Goal: Task Accomplishment & Management: Complete application form

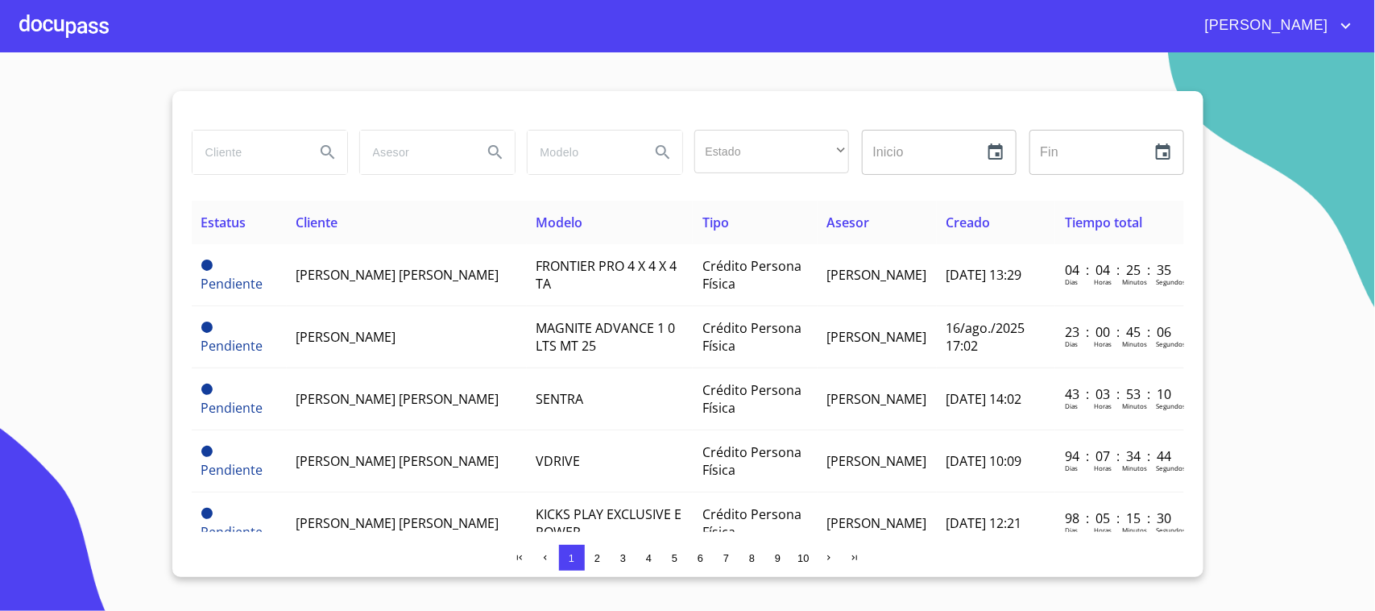
click at [622, 556] on span "3" at bounding box center [623, 558] width 6 height 12
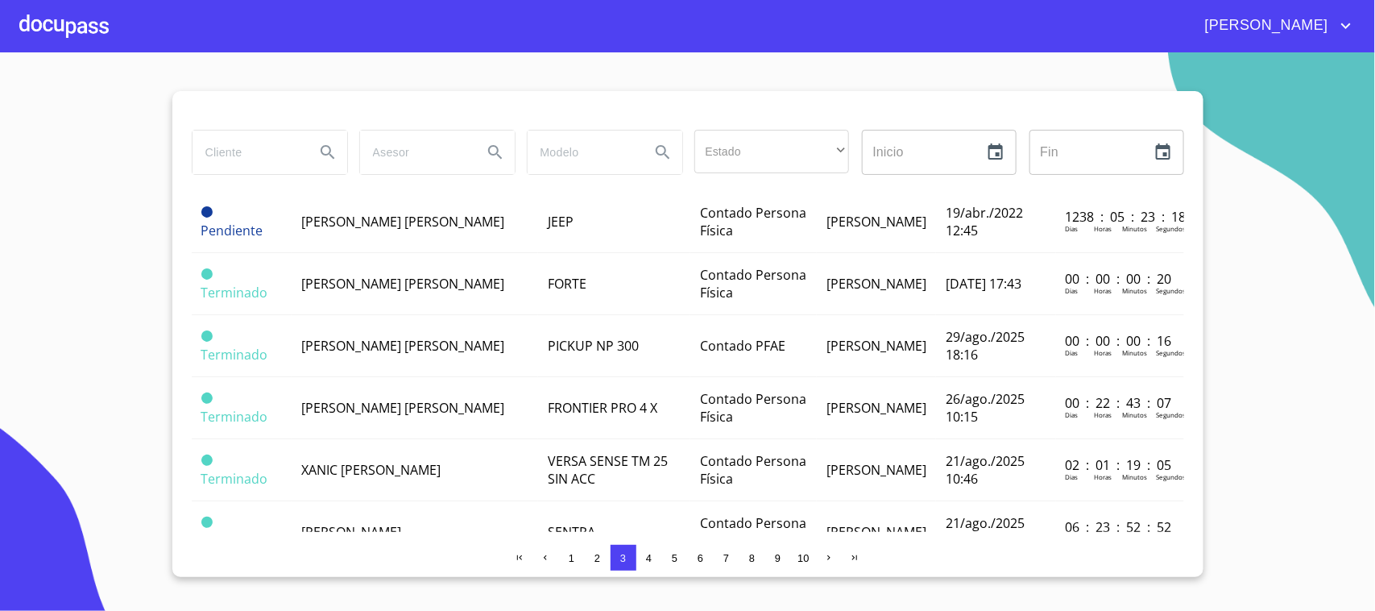
scroll to position [715, 0]
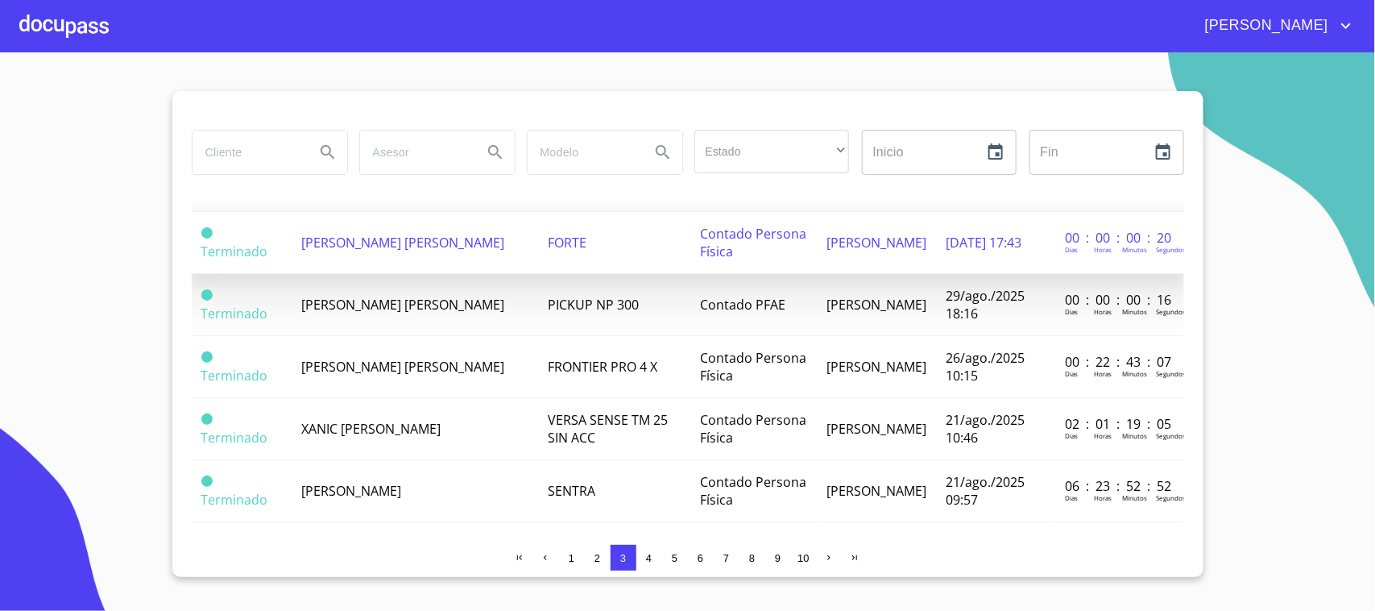
click at [557, 247] on span "FORTE" at bounding box center [567, 243] width 39 height 18
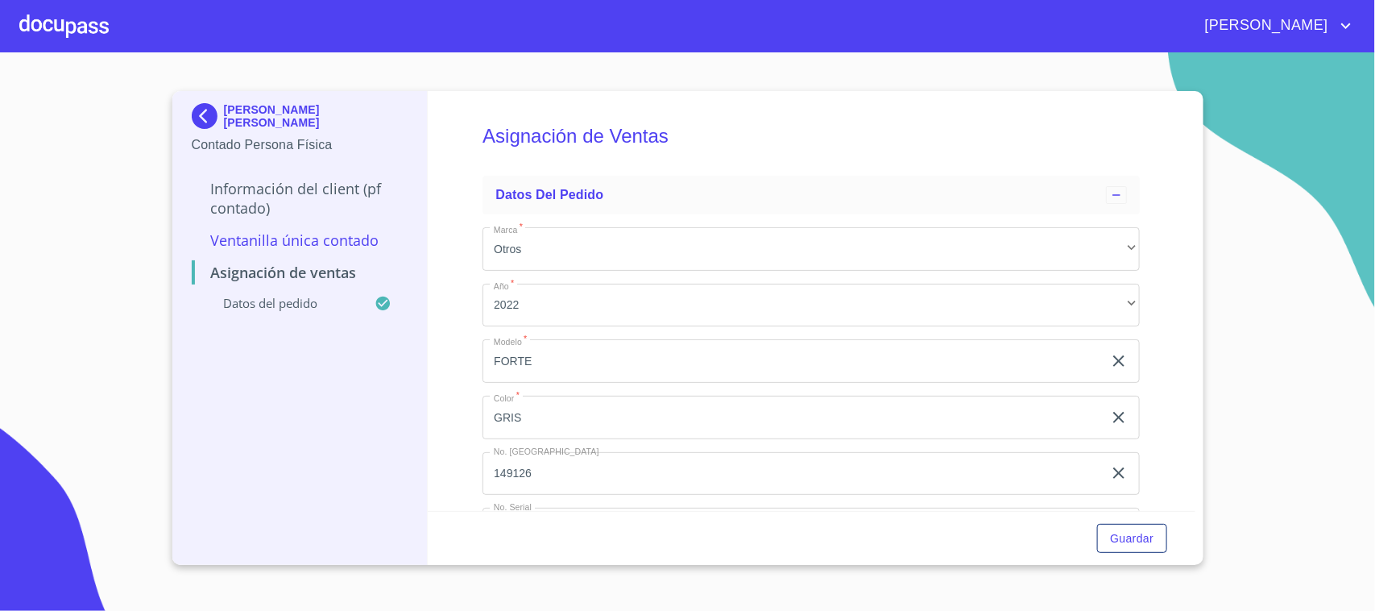
click at [83, 24] on div at bounding box center [63, 26] width 89 height 52
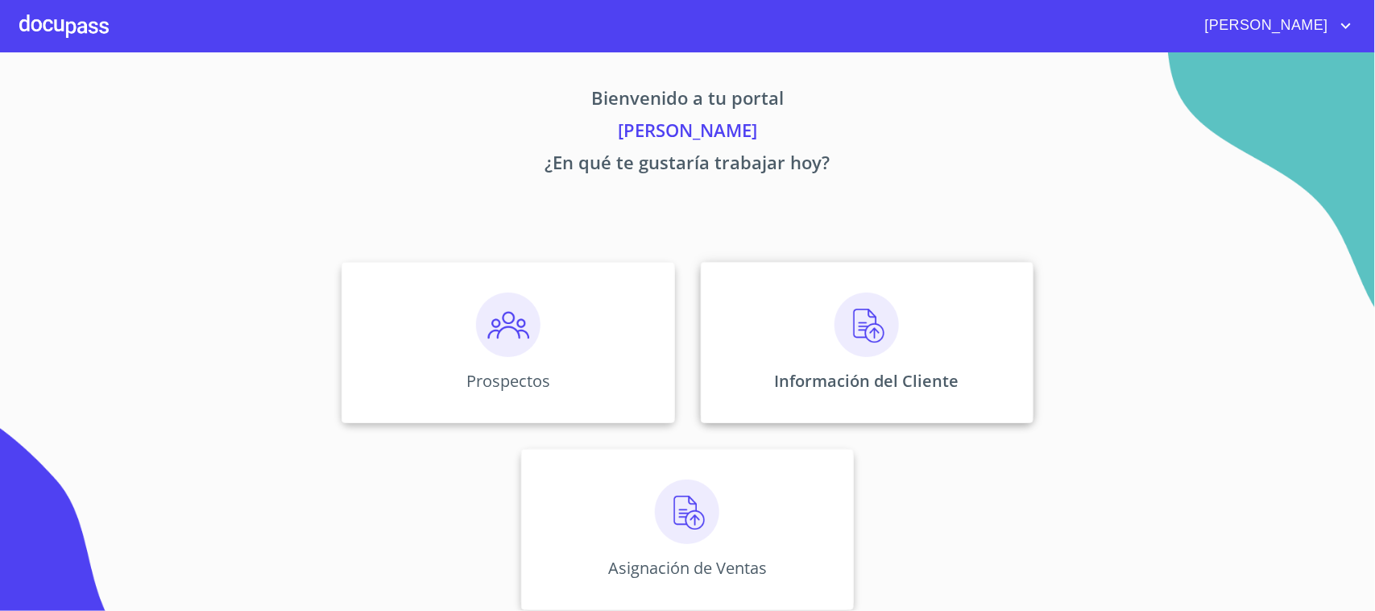
click at [835, 346] on img at bounding box center [867, 324] width 64 height 64
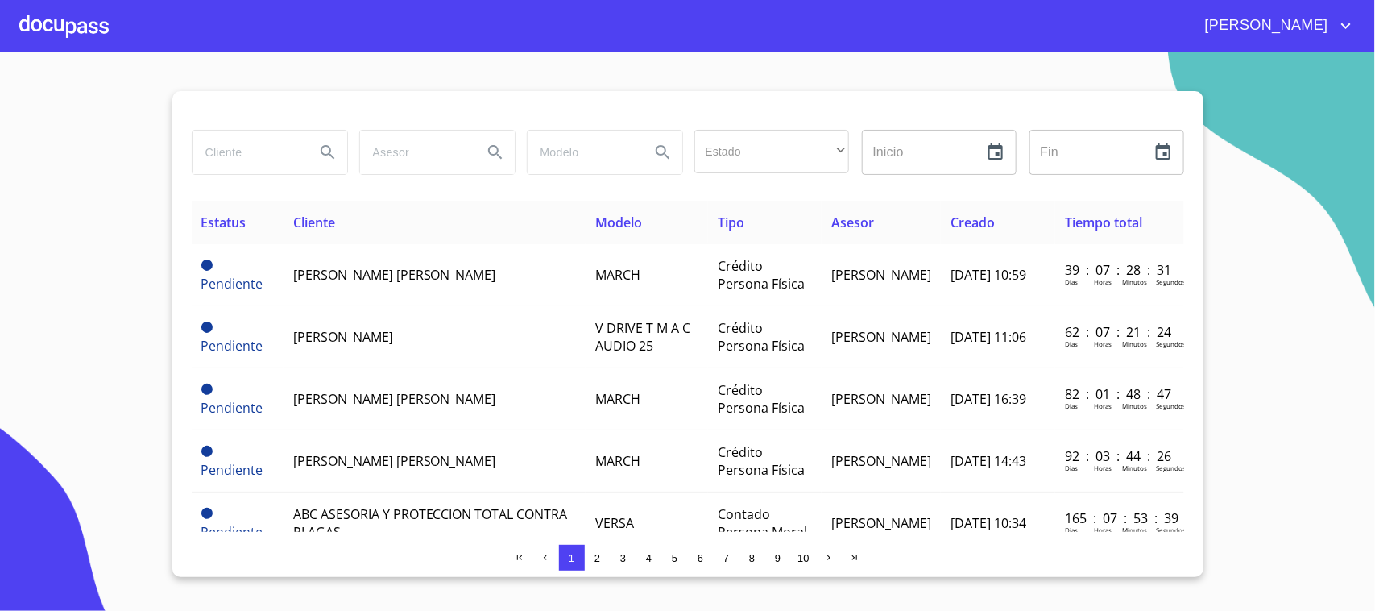
scroll to position [401, 0]
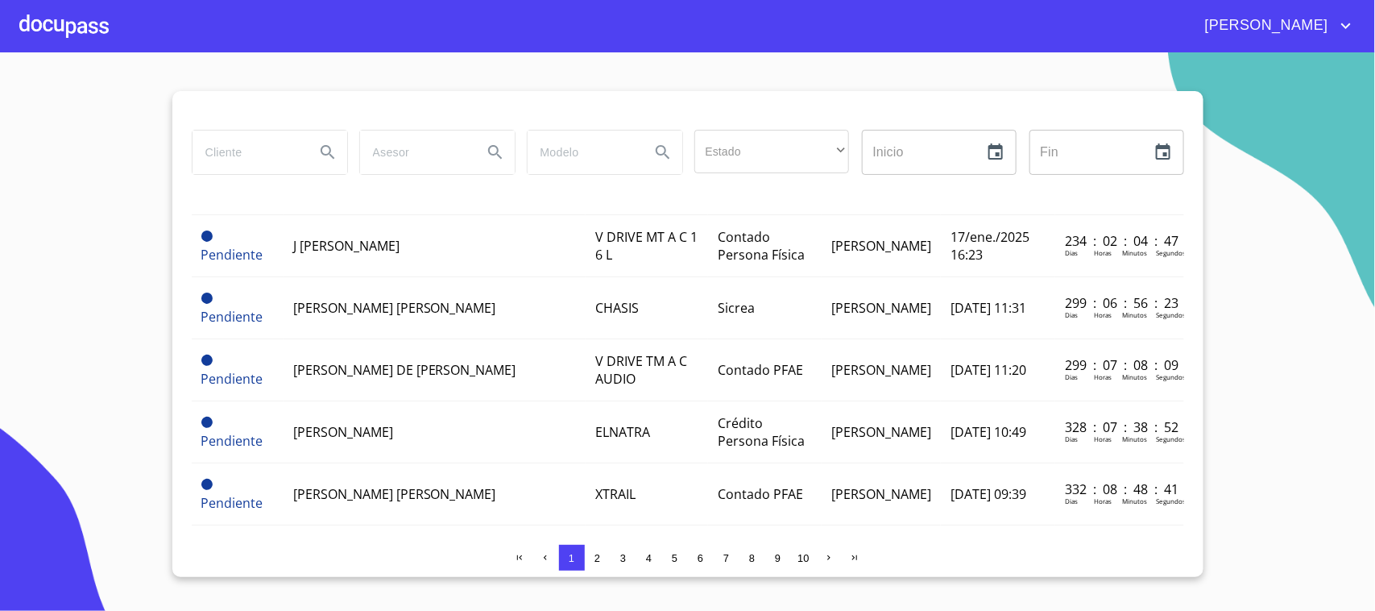
click at [621, 566] on button "3" at bounding box center [624, 558] width 26 height 26
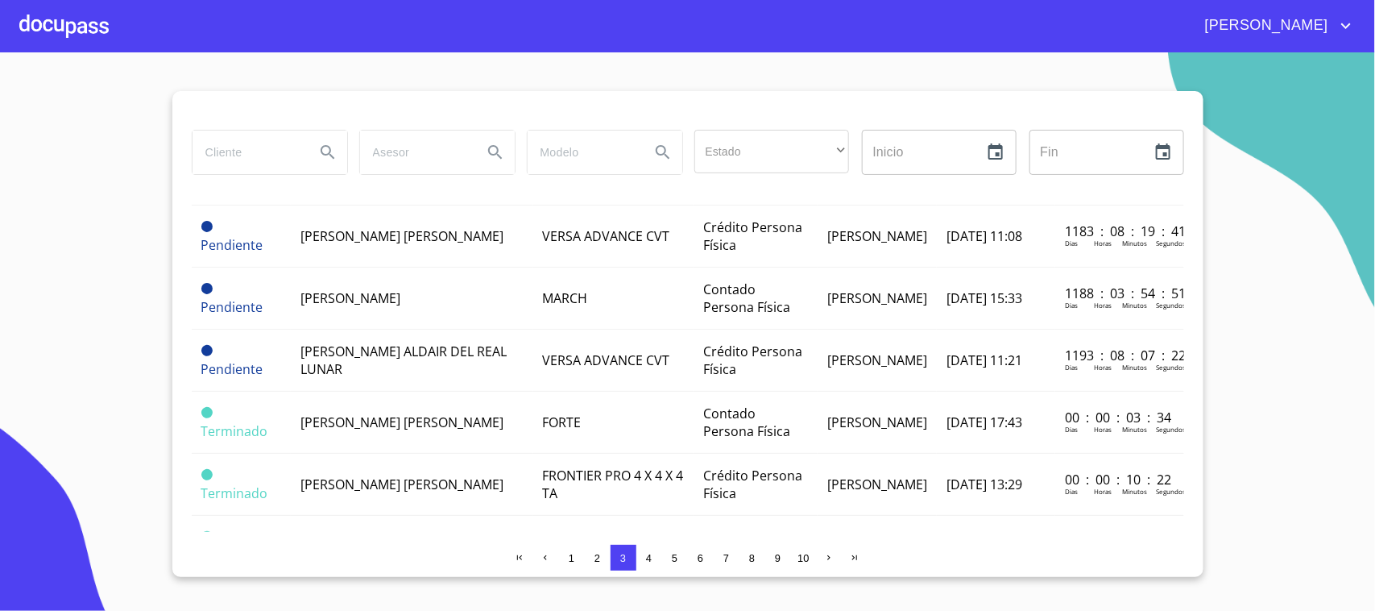
scroll to position [751, 0]
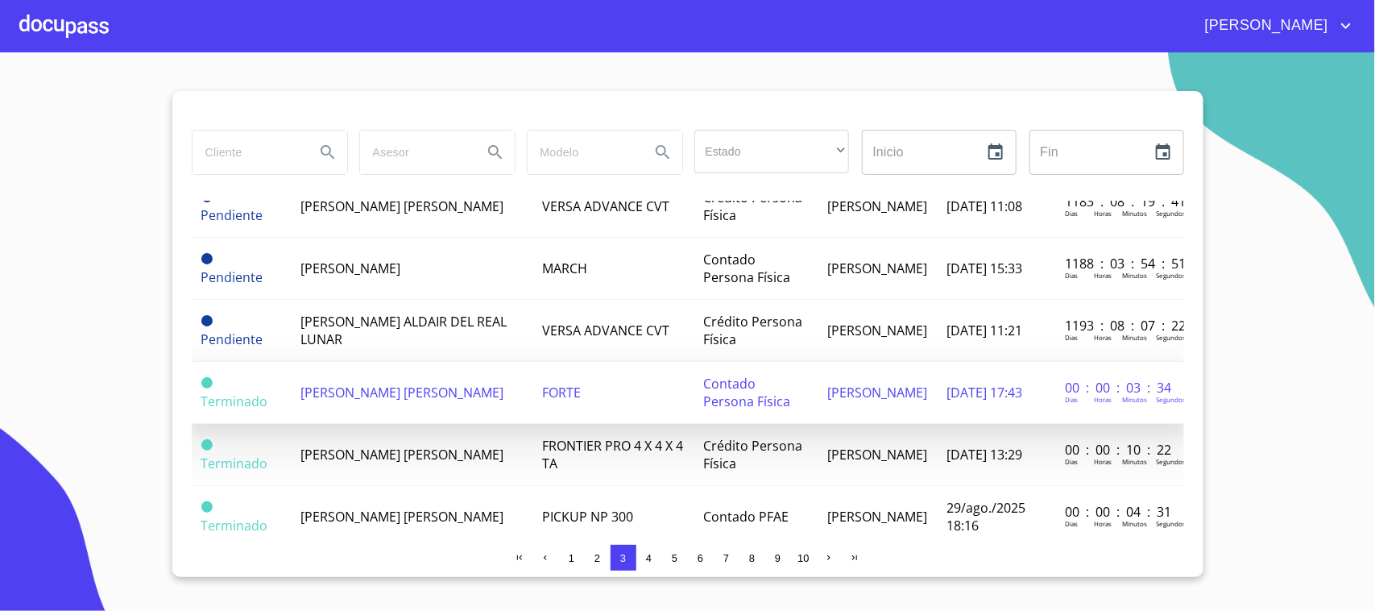
click at [533, 395] on td "FORTE" at bounding box center [613, 393] width 160 height 62
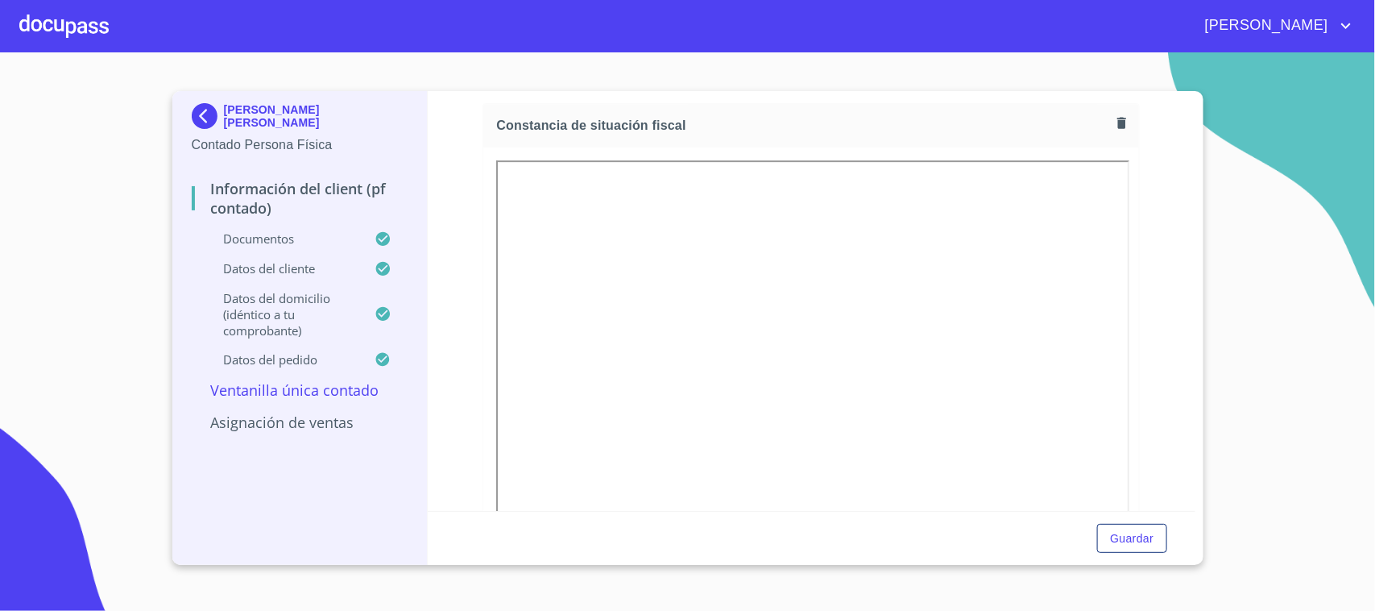
scroll to position [2290, 0]
click at [1114, 157] on icon "button" at bounding box center [1121, 161] width 15 height 15
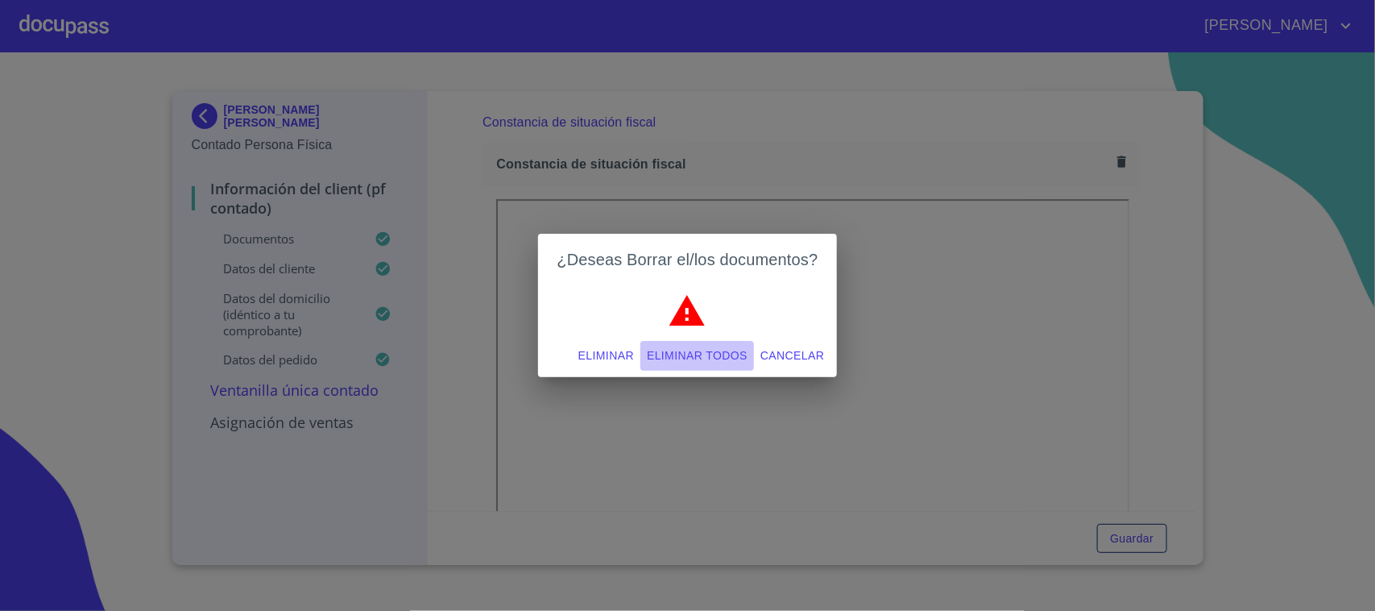
click at [695, 356] on span "Eliminar todos" at bounding box center [697, 356] width 101 height 20
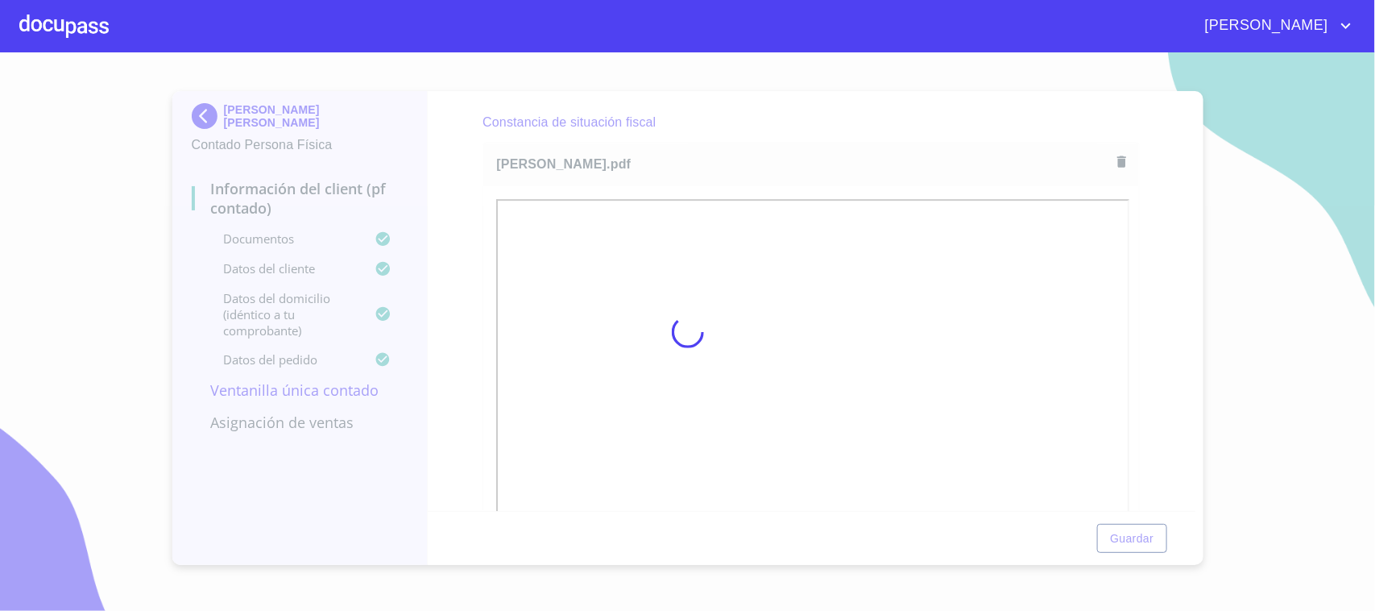
click at [827, 139] on div at bounding box center [687, 331] width 1375 height 558
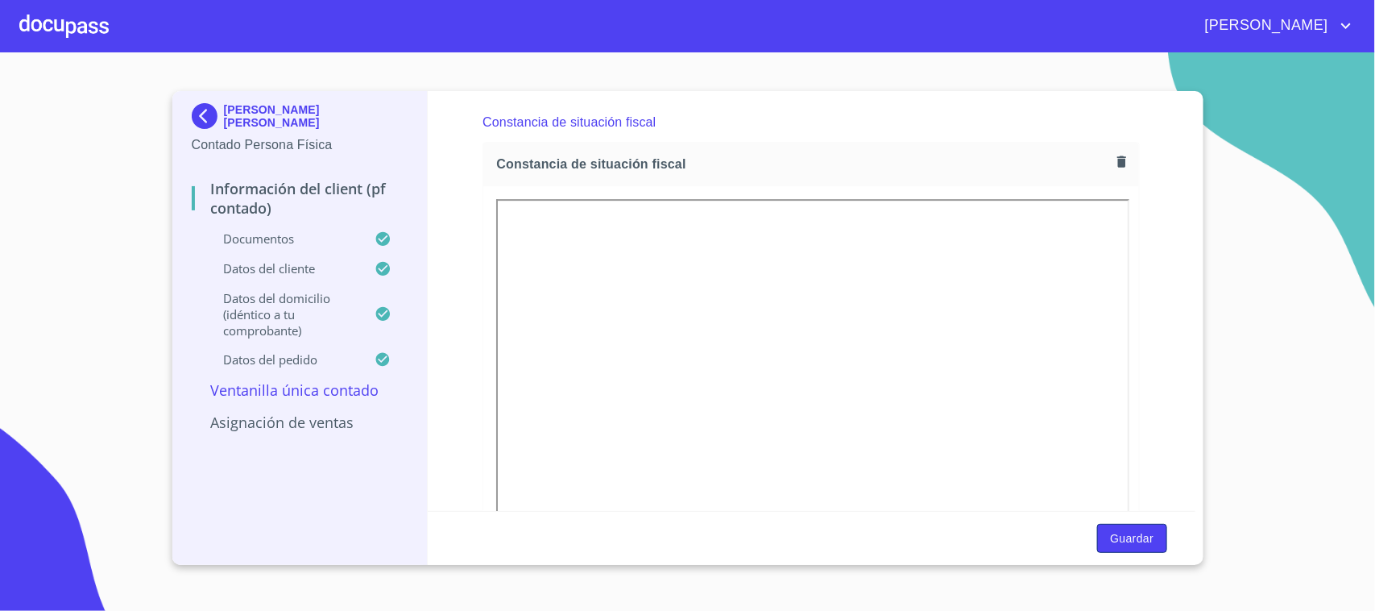
click at [1142, 544] on span "Guardar" at bounding box center [1132, 539] width 44 height 20
